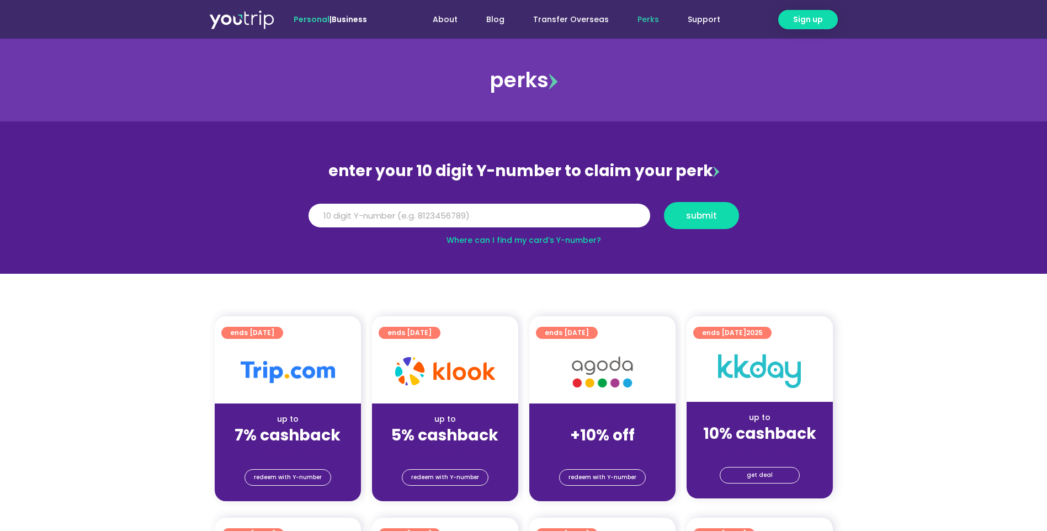
click at [437, 214] on input "Y Number" at bounding box center [480, 216] width 342 height 24
click at [490, 214] on input "Y Number" at bounding box center [480, 216] width 342 height 24
type input "8146514925"
click at [689, 215] on span "submit" at bounding box center [701, 215] width 31 height 8
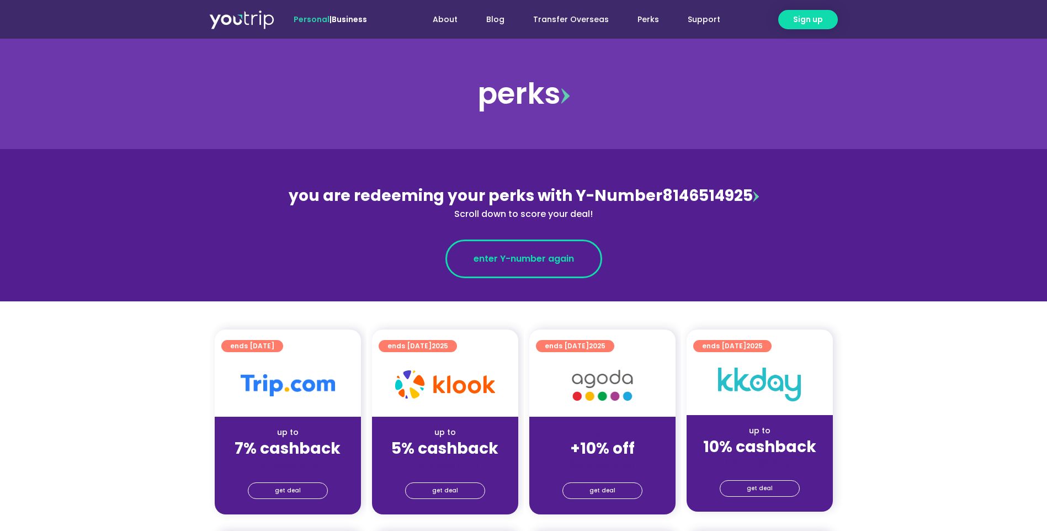
click at [529, 256] on span "enter Y-number again" at bounding box center [524, 258] width 100 height 13
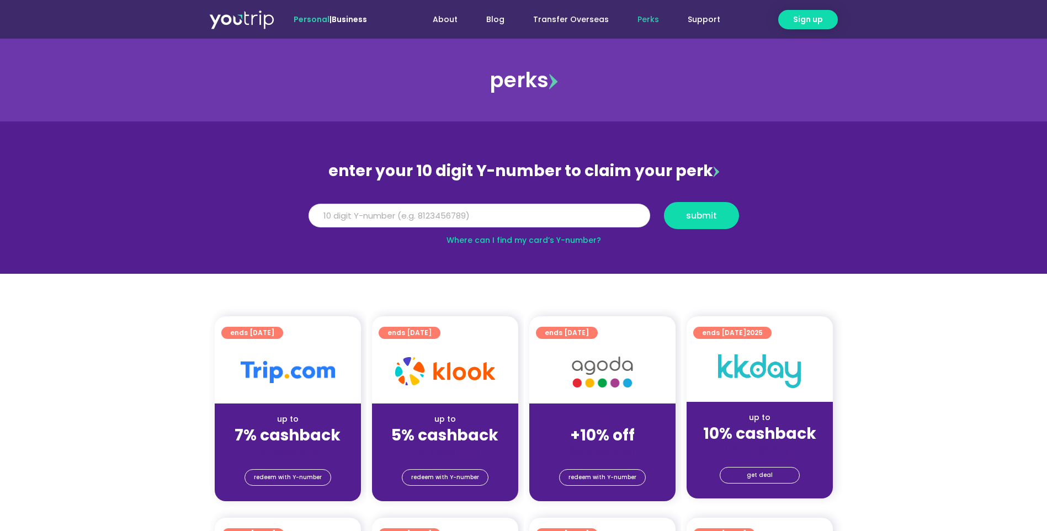
click at [532, 216] on input "Y Number" at bounding box center [480, 216] width 342 height 24
type input "8146514925"
click at [710, 208] on button "submit" at bounding box center [701, 215] width 75 height 27
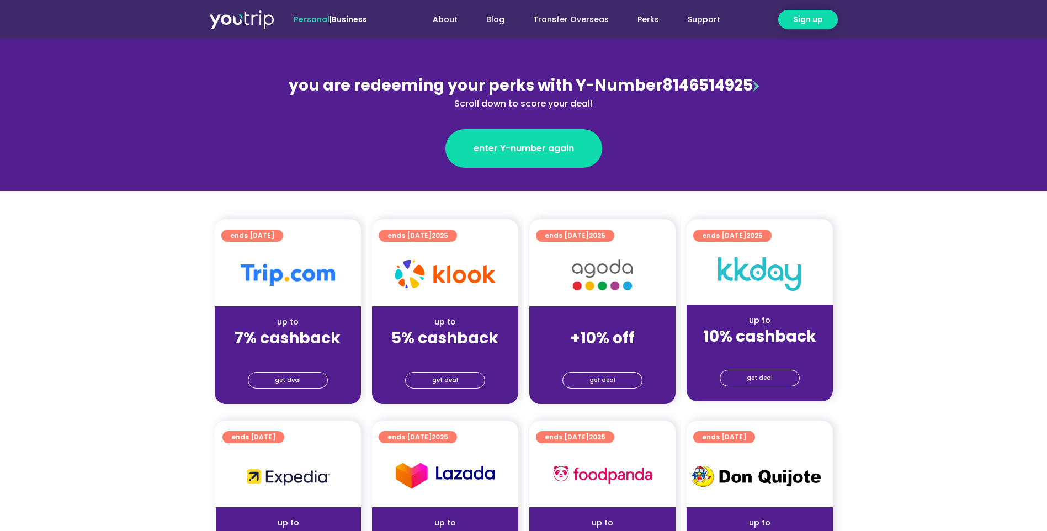
scroll to position [166, 0]
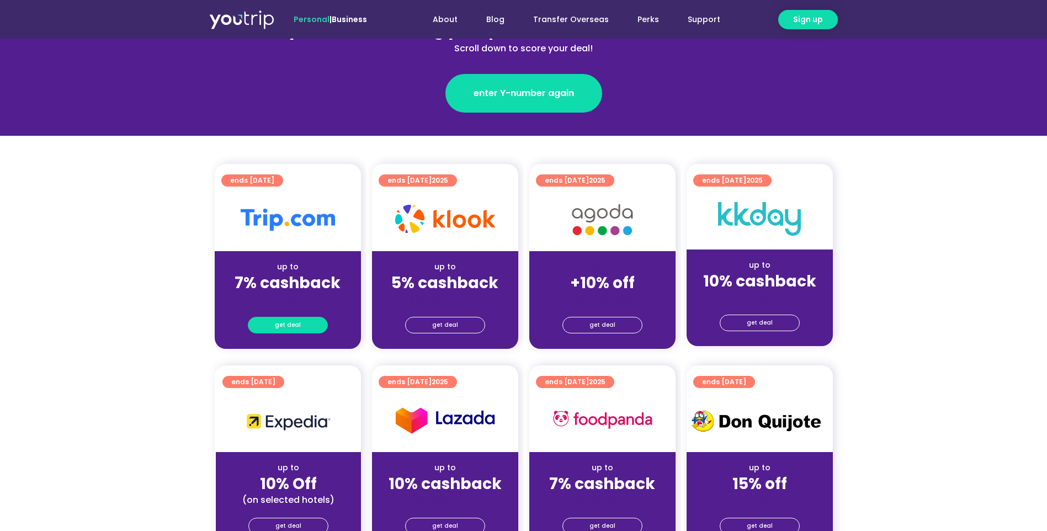
click at [293, 320] on span "get deal" at bounding box center [288, 324] width 26 height 15
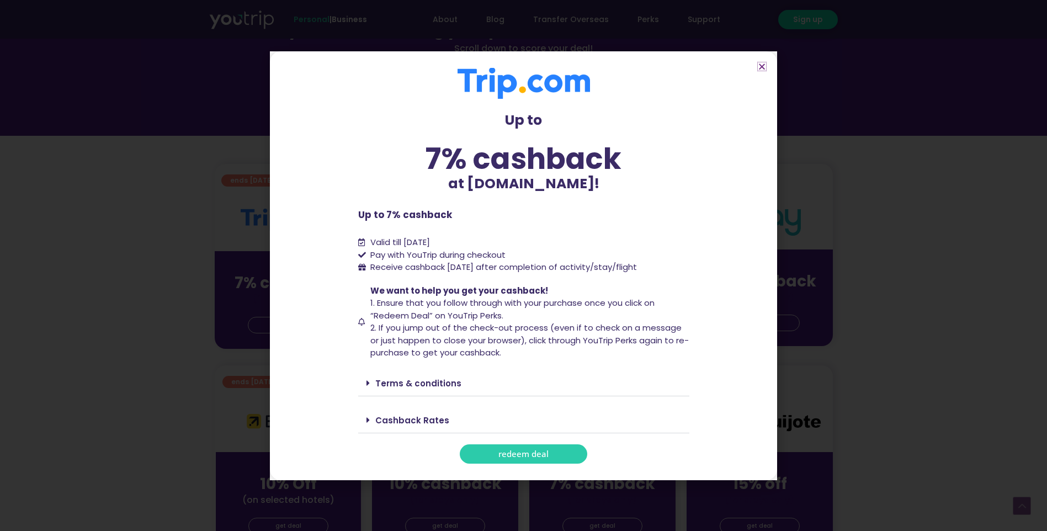
scroll to position [276, 0]
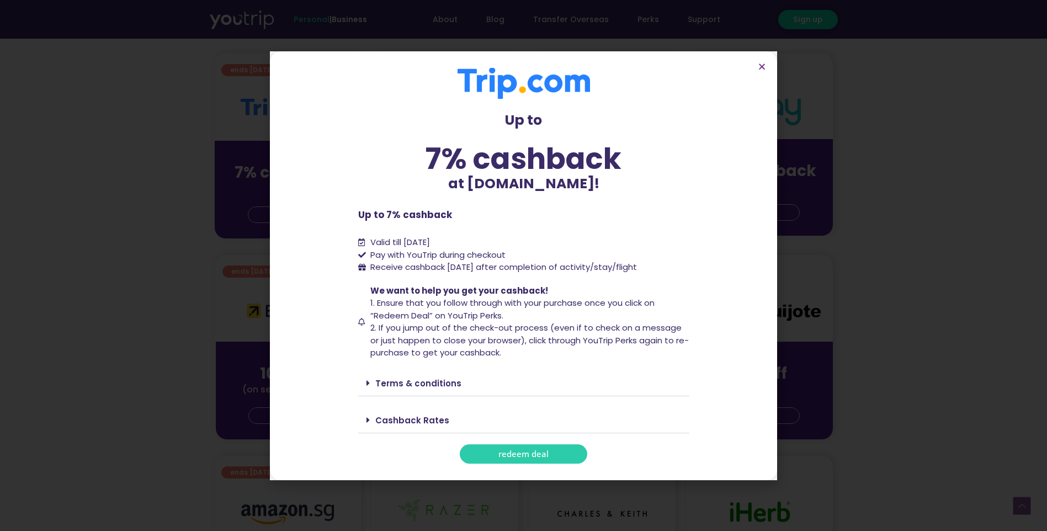
click at [535, 450] on span "redeem deal" at bounding box center [523, 454] width 50 height 8
